Goal: Information Seeking & Learning: Learn about a topic

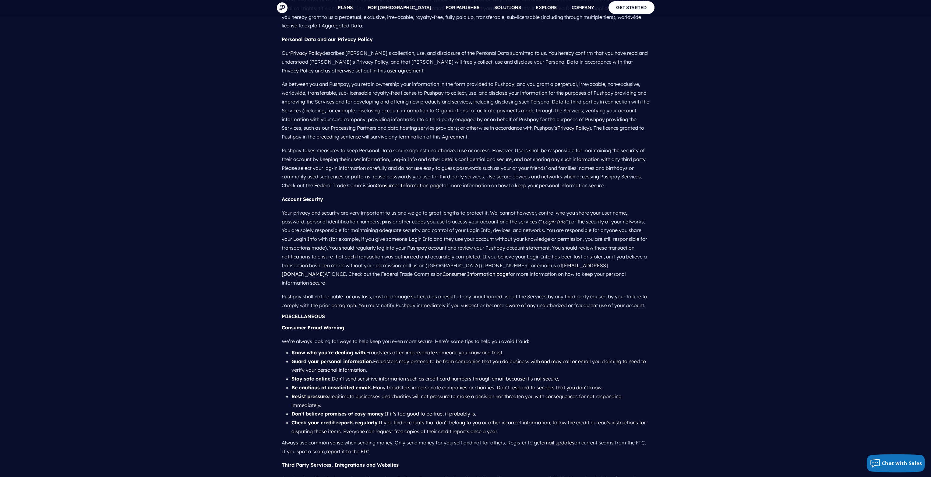
scroll to position [4111, 0]
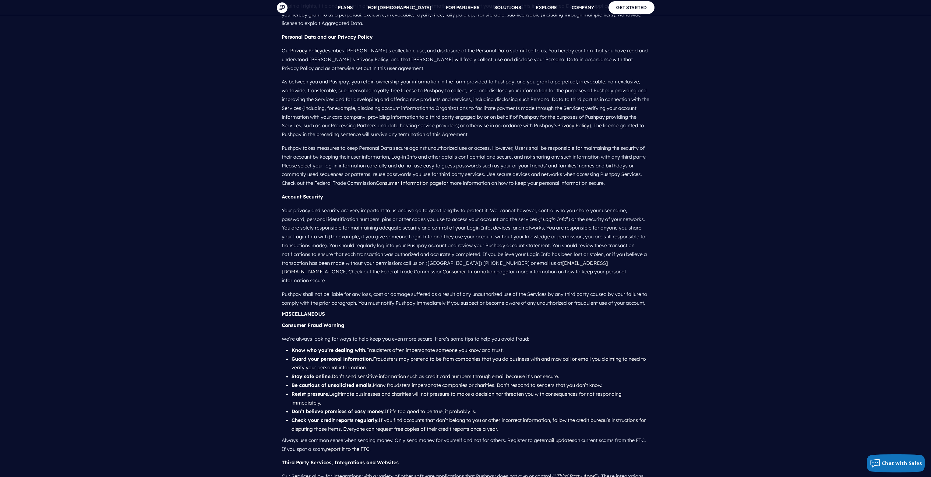
drag, startPoint x: 184, startPoint y: 287, endPoint x: 196, endPoint y: 175, distance: 112.4
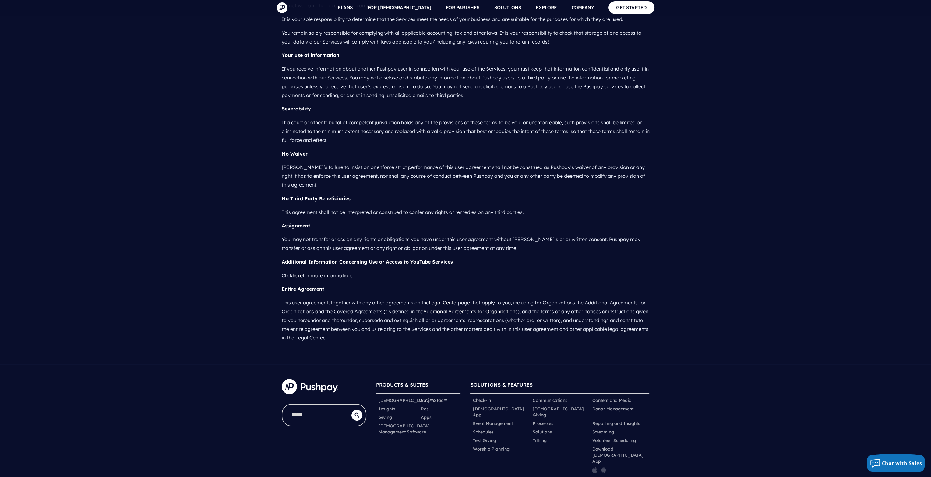
scroll to position [5146, 0]
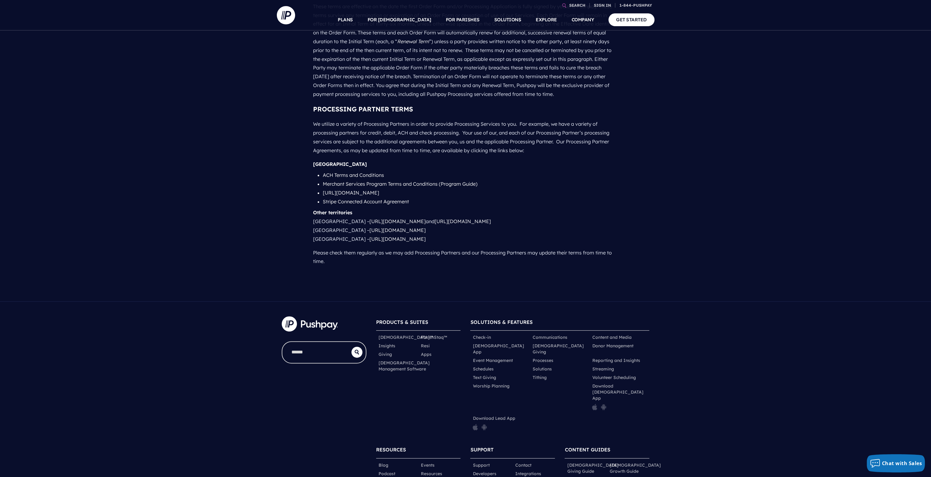
scroll to position [548, 0]
